Goal: Task Accomplishment & Management: Use online tool/utility

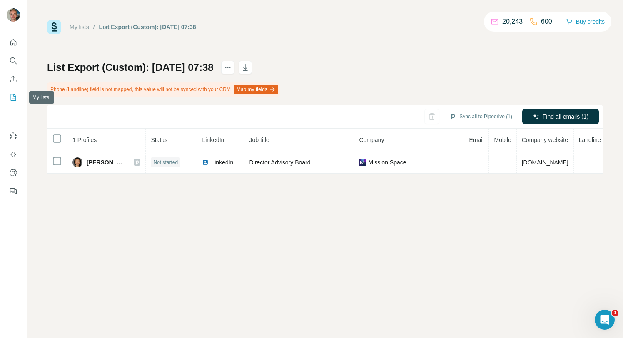
click at [10, 97] on icon "My lists" at bounding box center [13, 97] width 8 height 8
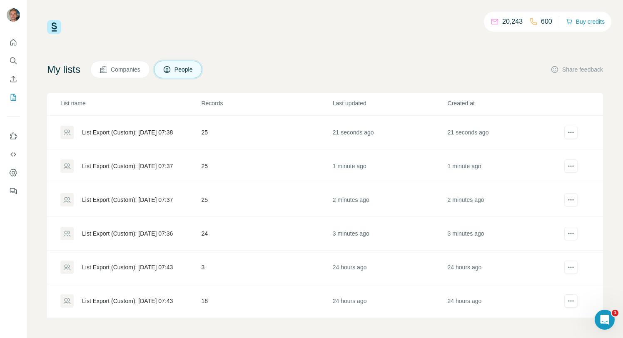
scroll to position [33, 0]
click at [108, 228] on div "List Export (Custom): [DATE] 07:36" at bounding box center [127, 232] width 91 height 8
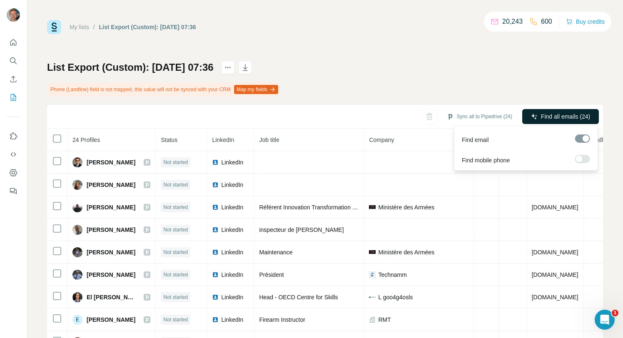
click at [559, 112] on span "Find all emails (24)" at bounding box center [565, 116] width 49 height 8
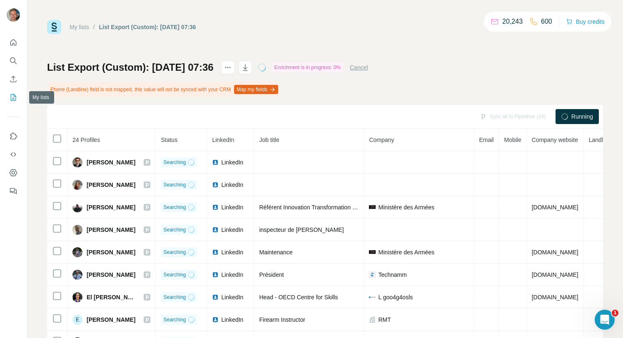
click at [8, 96] on button "My lists" at bounding box center [13, 97] width 13 height 15
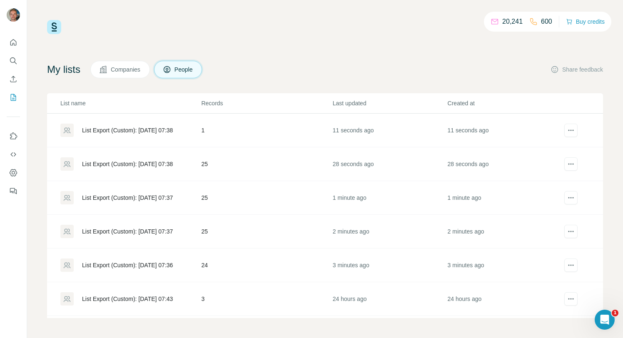
click at [164, 230] on div "List Export (Custom): [DATE] 07:37" at bounding box center [127, 231] width 91 height 8
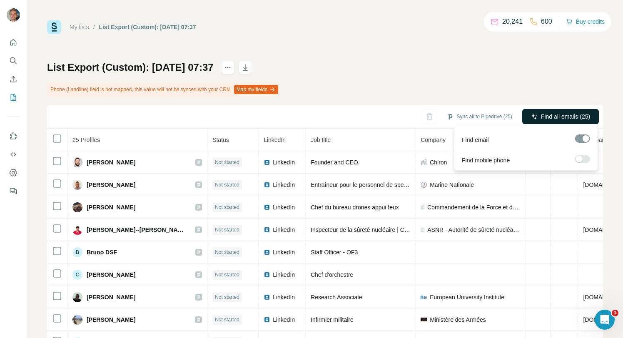
click at [527, 117] on button "Find all emails (25)" at bounding box center [560, 116] width 77 height 15
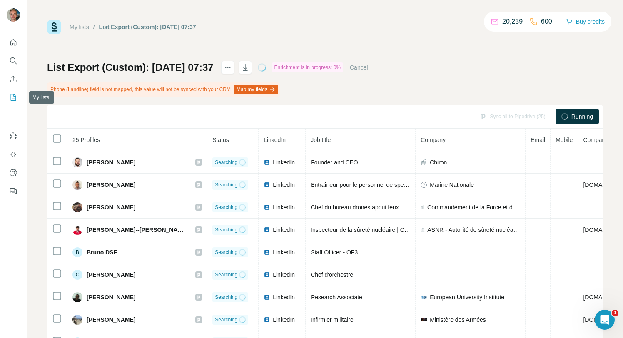
click at [11, 95] on icon "My lists" at bounding box center [13, 97] width 8 height 8
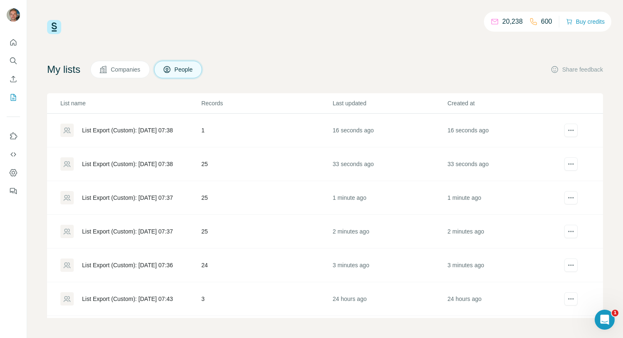
click at [130, 200] on div "List Export (Custom): [DATE] 07:37" at bounding box center [127, 198] width 91 height 8
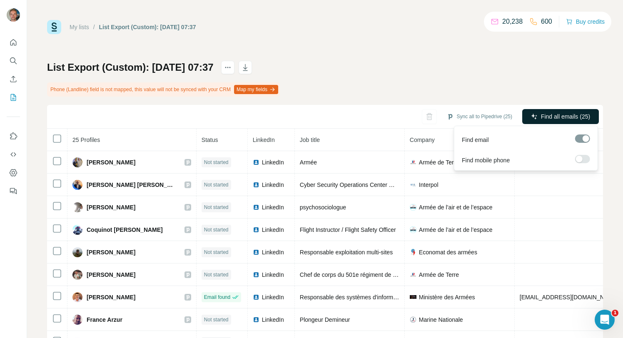
click at [562, 117] on span "Find all emails (25)" at bounding box center [565, 116] width 49 height 8
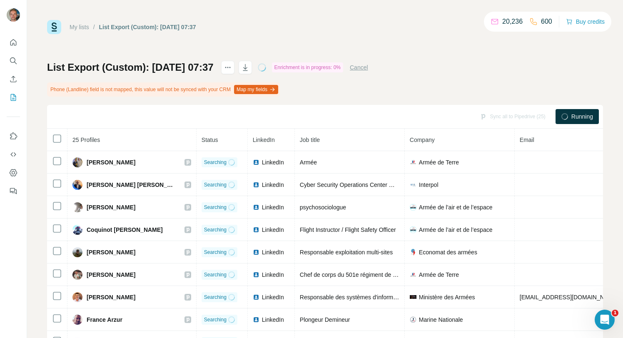
click at [20, 104] on div at bounding box center [13, 114] width 27 height 169
click at [15, 102] on button "My lists" at bounding box center [13, 97] width 13 height 15
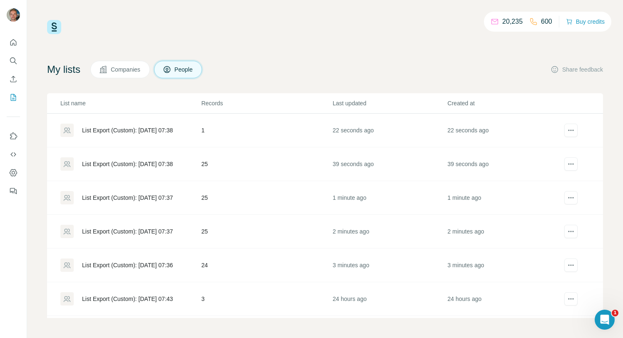
click at [158, 199] on div "List Export (Custom): [DATE] 07:37" at bounding box center [127, 198] width 91 height 8
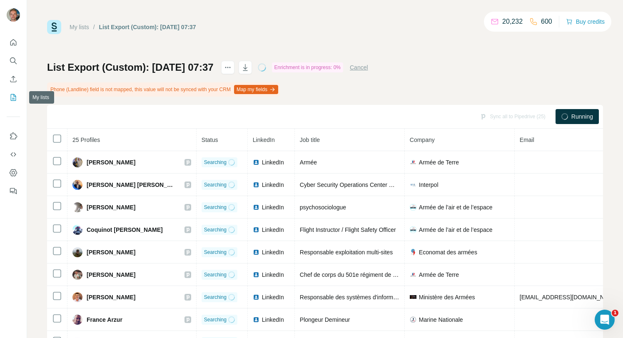
click at [11, 93] on icon "My lists" at bounding box center [13, 97] width 8 height 8
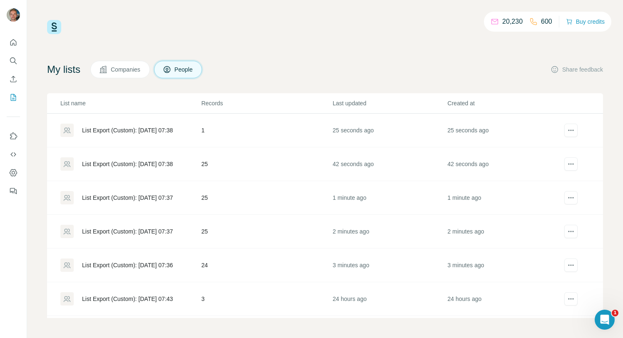
click at [160, 165] on div "List Export (Custom): [DATE] 07:38" at bounding box center [127, 164] width 91 height 8
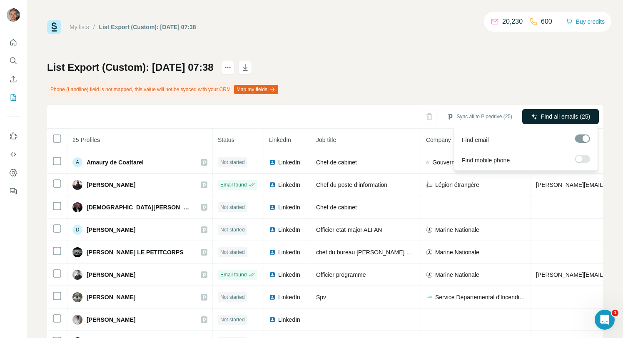
click at [551, 120] on span "Find all emails (25)" at bounding box center [565, 116] width 49 height 8
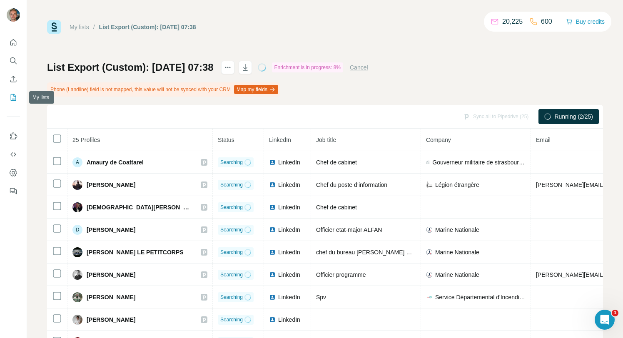
click at [13, 102] on button "My lists" at bounding box center [13, 97] width 13 height 15
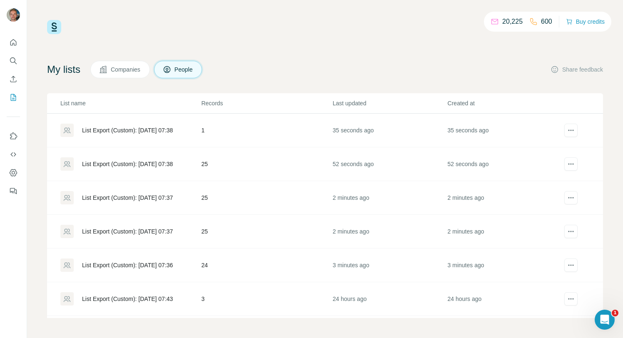
click at [129, 131] on div "List Export (Custom): [DATE] 07:38" at bounding box center [127, 130] width 91 height 8
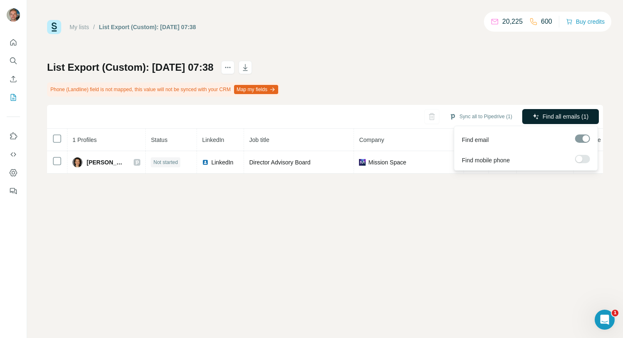
click at [587, 112] on button "Find all emails (1)" at bounding box center [560, 116] width 77 height 15
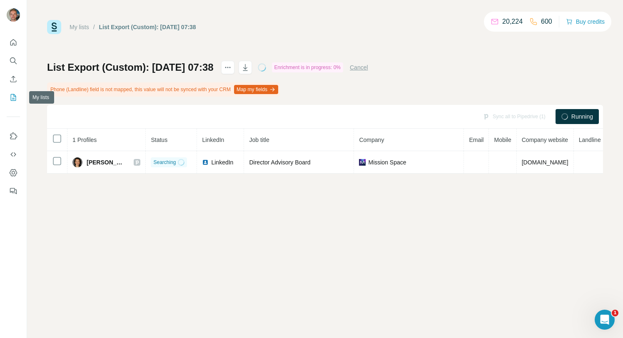
click at [15, 92] on button "My lists" at bounding box center [13, 97] width 13 height 15
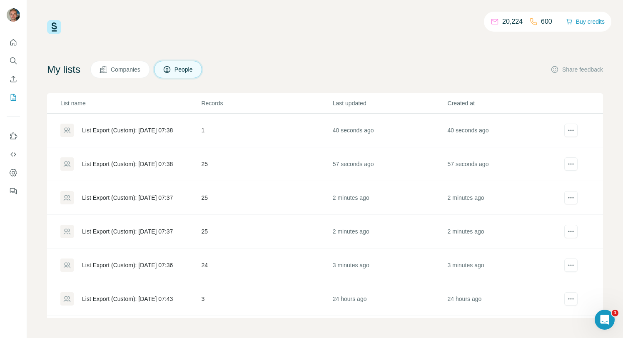
click at [123, 165] on div "List Export (Custom): [DATE] 07:38" at bounding box center [127, 164] width 91 height 8
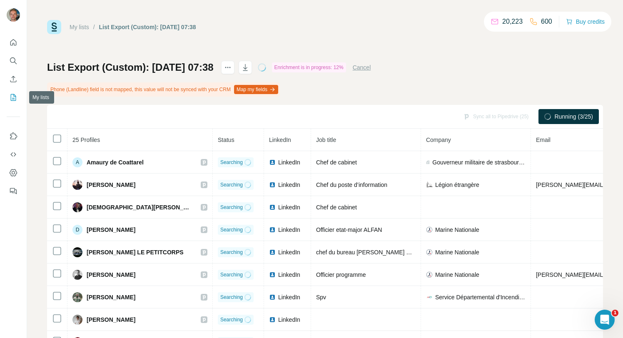
click at [16, 99] on icon "My lists" at bounding box center [13, 97] width 8 height 8
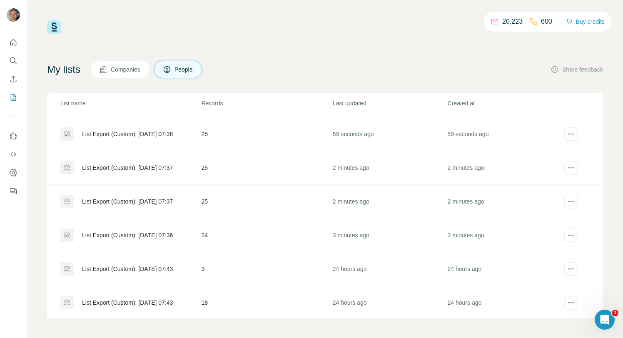
scroll to position [32, 0]
click at [128, 239] on div "List Export (Custom): [DATE] 07:36" at bounding box center [130, 233] width 140 height 13
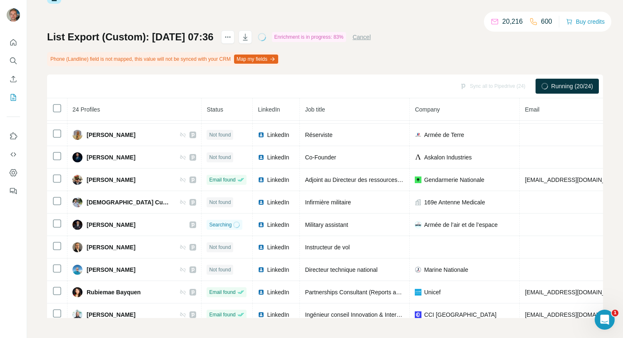
scroll to position [288, 0]
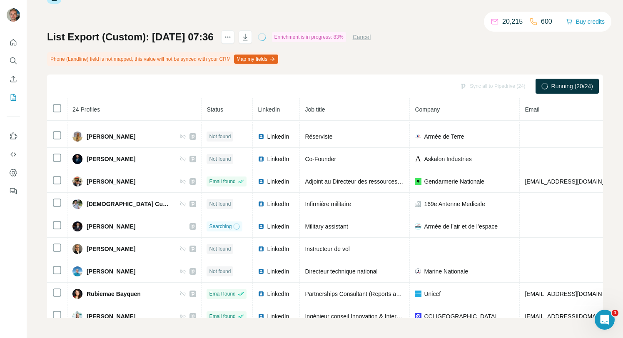
click at [470, 278] on td "Marine Nationale" at bounding box center [464, 271] width 110 height 22
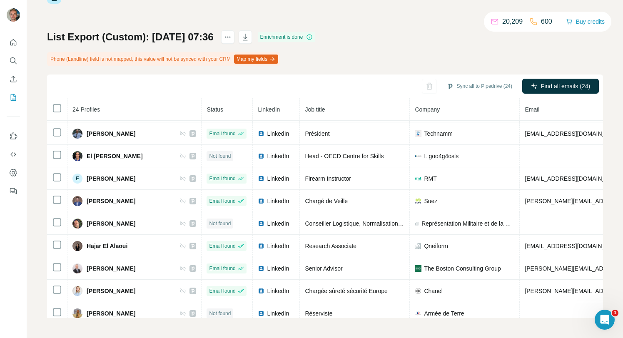
scroll to position [0, 0]
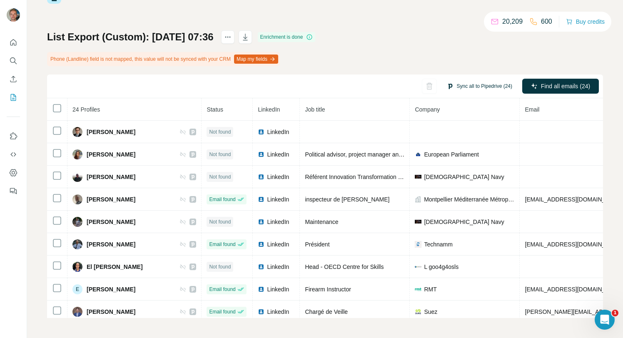
click at [486, 90] on button "Sync all to Pipedrive (24)" at bounding box center [479, 86] width 77 height 12
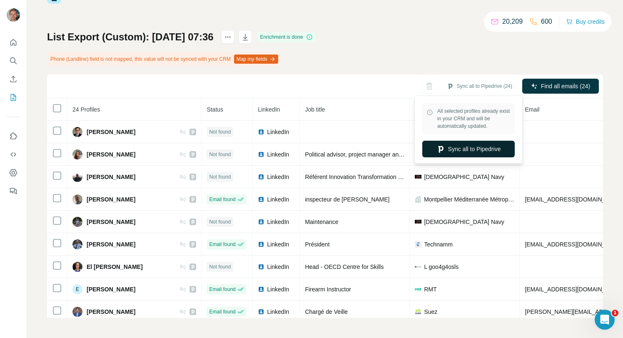
click at [459, 147] on button "Sync all to Pipedrive" at bounding box center [468, 149] width 92 height 17
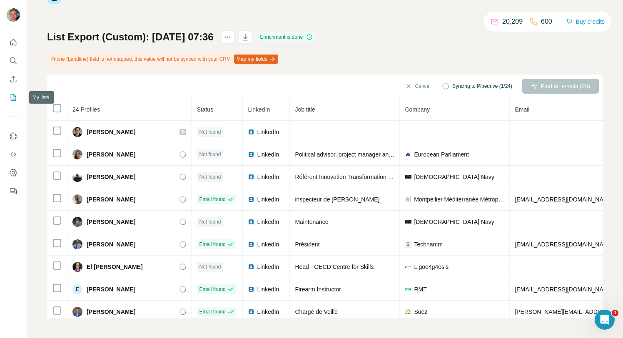
click at [14, 97] on icon "My lists" at bounding box center [13, 97] width 8 height 8
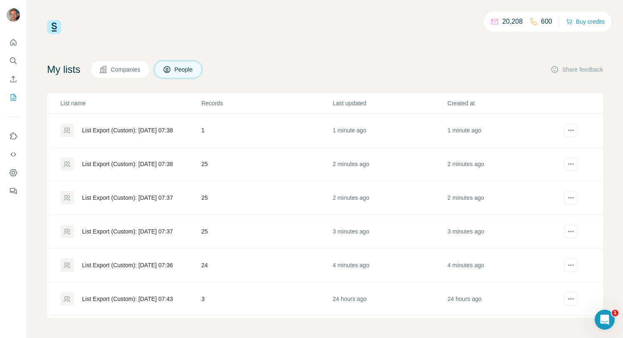
click at [211, 234] on td "25" at bounding box center [266, 232] width 131 height 34
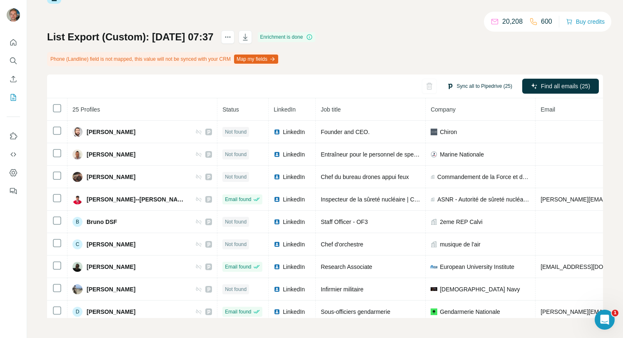
click at [469, 84] on button "Sync all to Pipedrive (25)" at bounding box center [479, 86] width 77 height 12
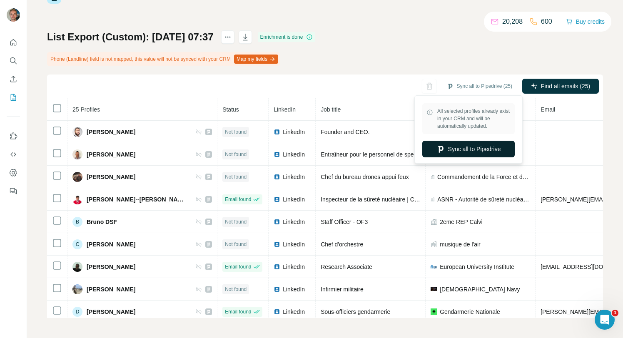
click at [454, 145] on button "Sync all to Pipedrive" at bounding box center [468, 149] width 92 height 17
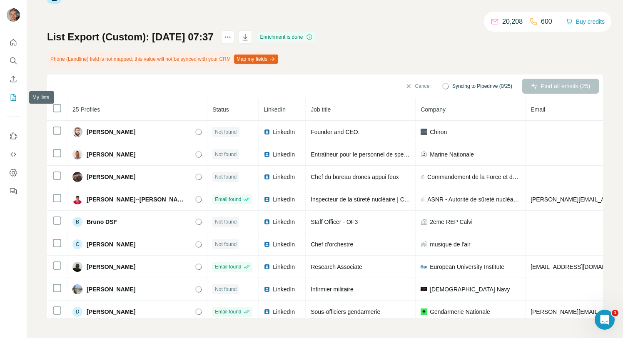
click at [15, 101] on icon "My lists" at bounding box center [13, 97] width 8 height 8
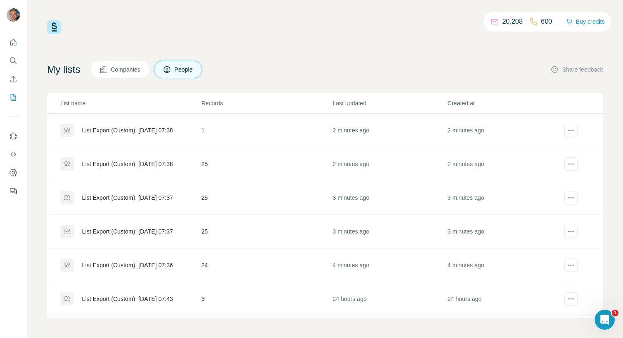
click at [172, 200] on div "List Export (Custom): [DATE] 07:37" at bounding box center [127, 198] width 91 height 8
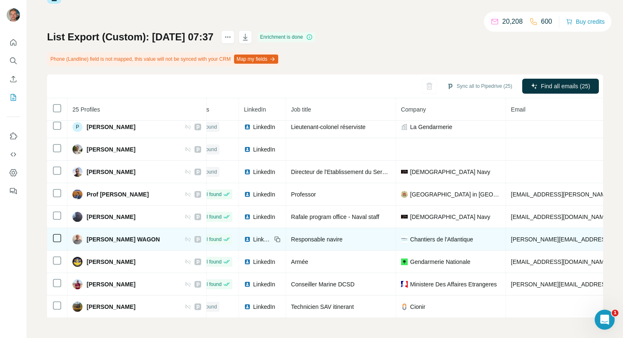
scroll to position [365, 0]
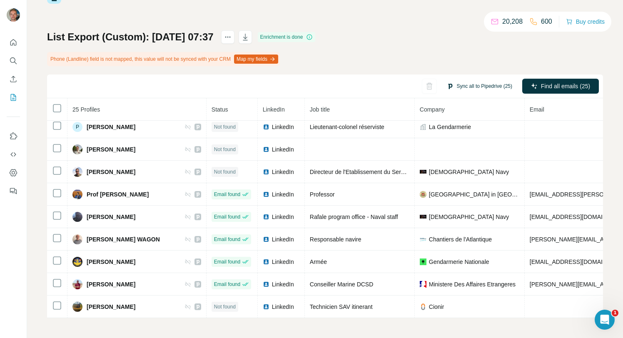
click at [501, 88] on button "Sync all to Pipedrive (25)" at bounding box center [479, 86] width 77 height 12
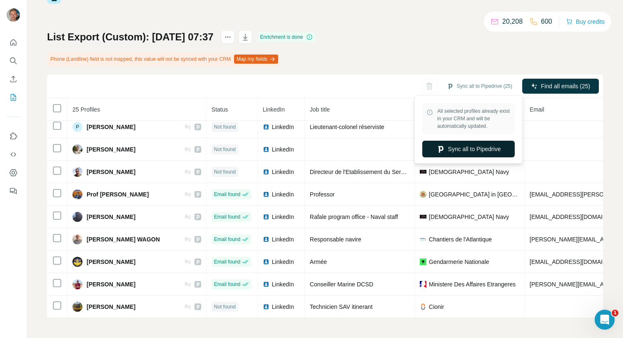
click at [480, 152] on button "Sync all to Pipedrive" at bounding box center [468, 149] width 92 height 17
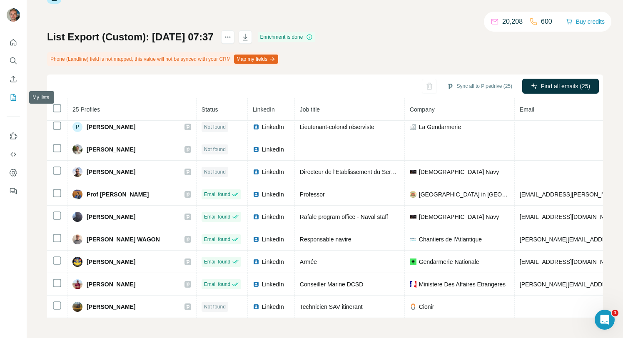
click at [17, 101] on icon "My lists" at bounding box center [13, 97] width 8 height 8
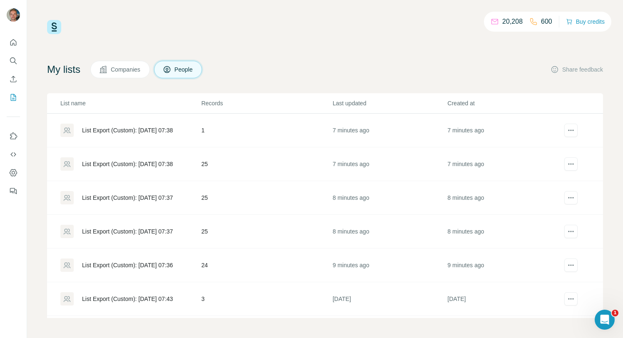
click at [208, 199] on td "25" at bounding box center [266, 198] width 131 height 34
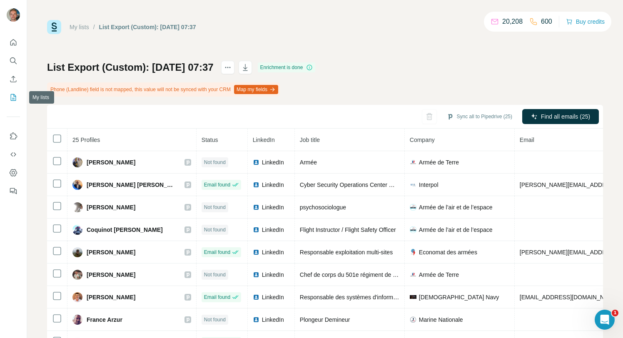
click at [13, 89] on nav at bounding box center [13, 70] width 13 height 70
click at [13, 93] on button "My lists" at bounding box center [13, 97] width 13 height 15
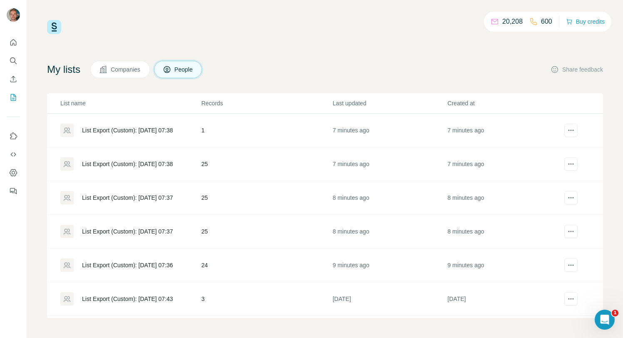
click at [185, 168] on div "List Export (Custom): [DATE] 07:38" at bounding box center [130, 163] width 140 height 13
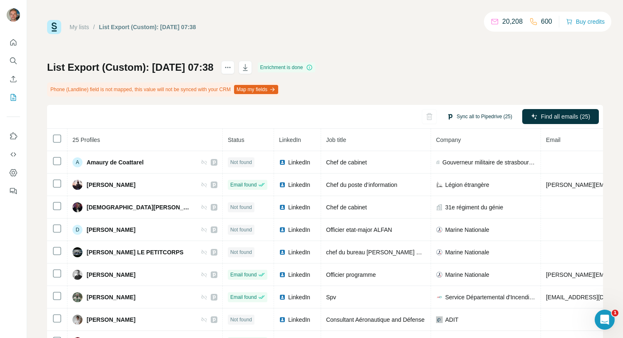
click at [495, 118] on button "Sync all to Pipedrive (25)" at bounding box center [479, 116] width 77 height 12
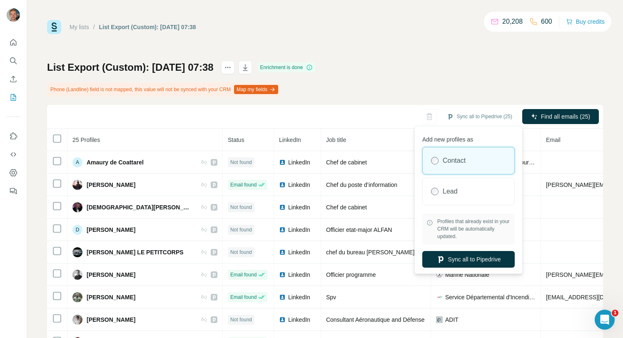
click at [465, 249] on div "Add new profiles as Contact Lead Profiles that already exist in your CRM will b…" at bounding box center [468, 200] width 104 height 144
click at [461, 252] on button "Sync all to Pipedrive" at bounding box center [468, 259] width 92 height 17
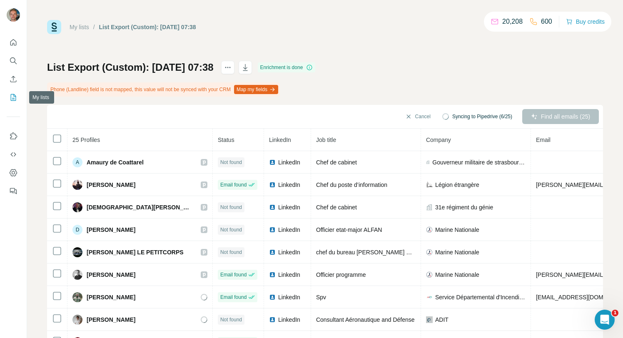
click at [12, 98] on icon "My lists" at bounding box center [13, 97] width 8 height 8
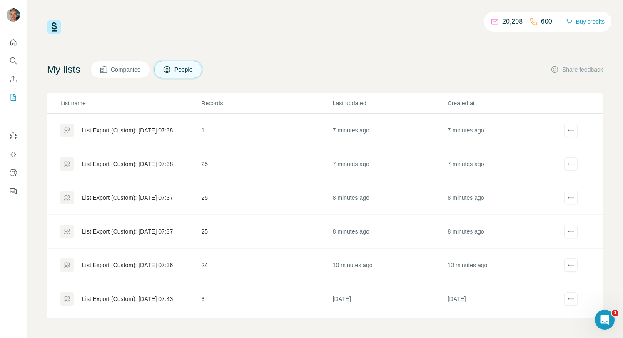
click at [209, 172] on td "25" at bounding box center [266, 164] width 131 height 34
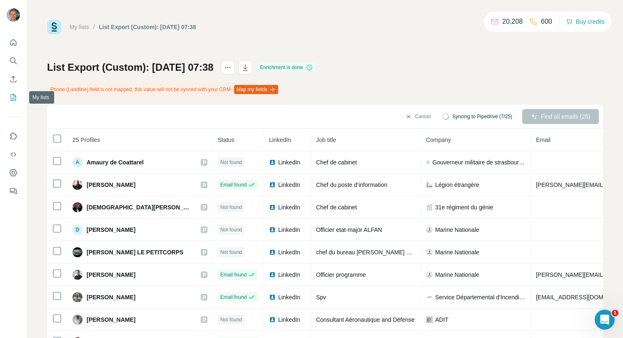
click at [12, 94] on icon "My lists" at bounding box center [13, 97] width 8 height 8
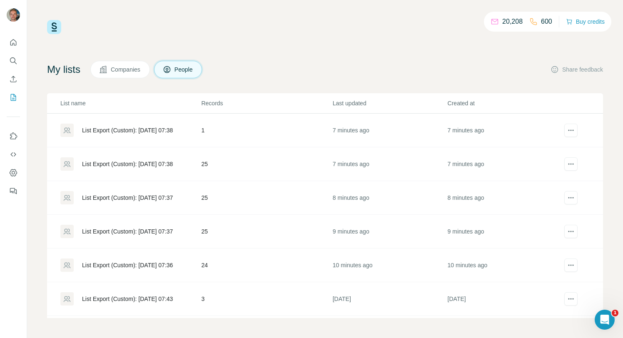
click at [152, 130] on div "List Export (Custom): [DATE] 07:38" at bounding box center [127, 130] width 91 height 8
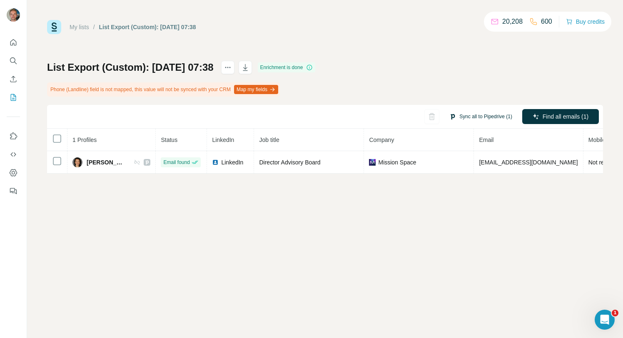
click at [486, 115] on button "Sync all to Pipedrive (1)" at bounding box center [480, 116] width 74 height 12
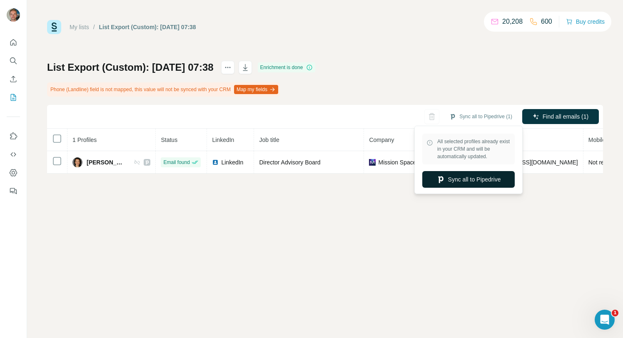
click at [474, 174] on button "Sync all to Pipedrive" at bounding box center [468, 179] width 92 height 17
